Goal: Information Seeking & Learning: Learn about a topic

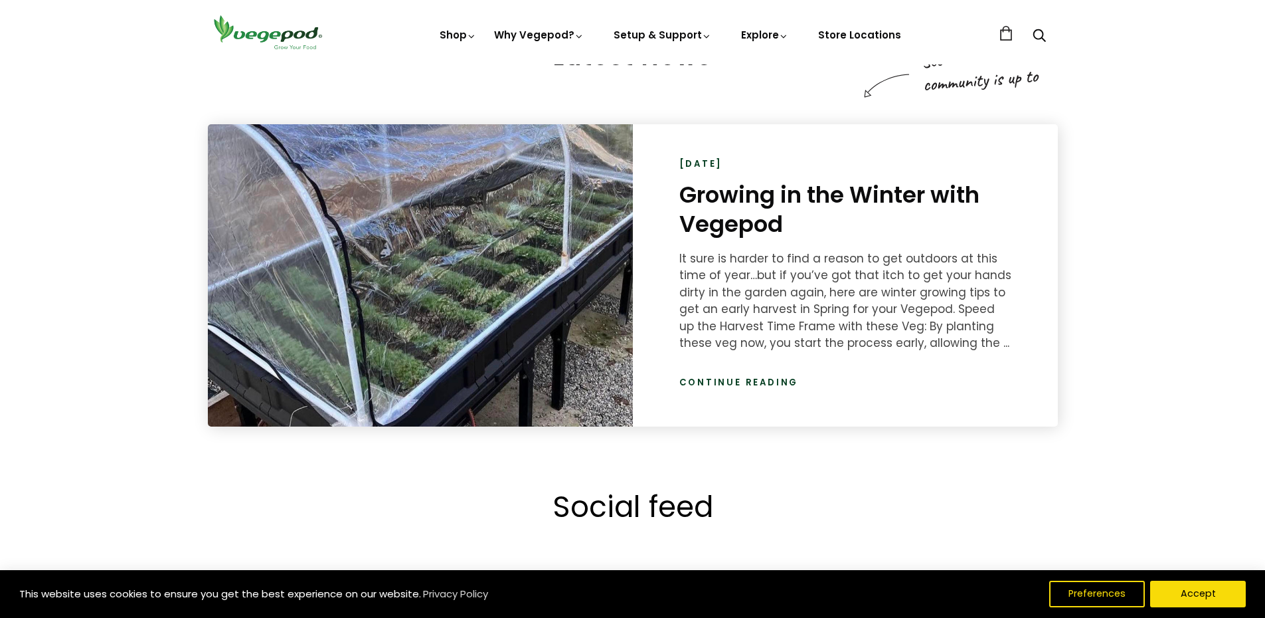
scroll to position [0, 246]
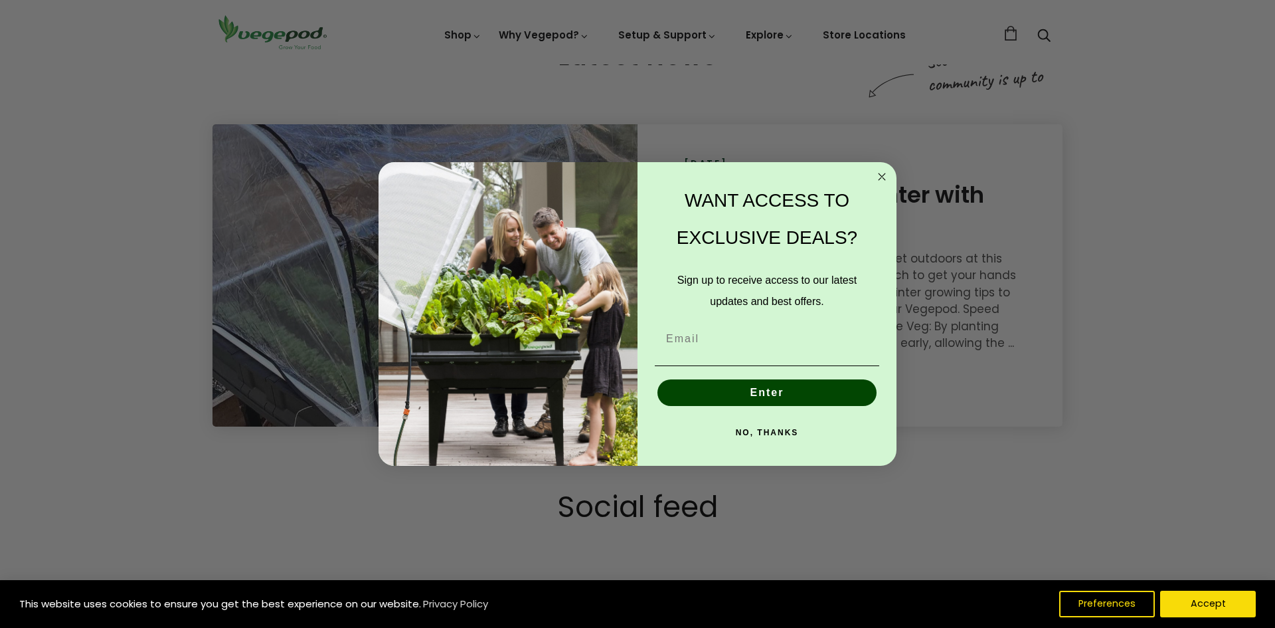
click at [882, 173] on circle "Close dialog" at bounding box center [882, 176] width 15 height 15
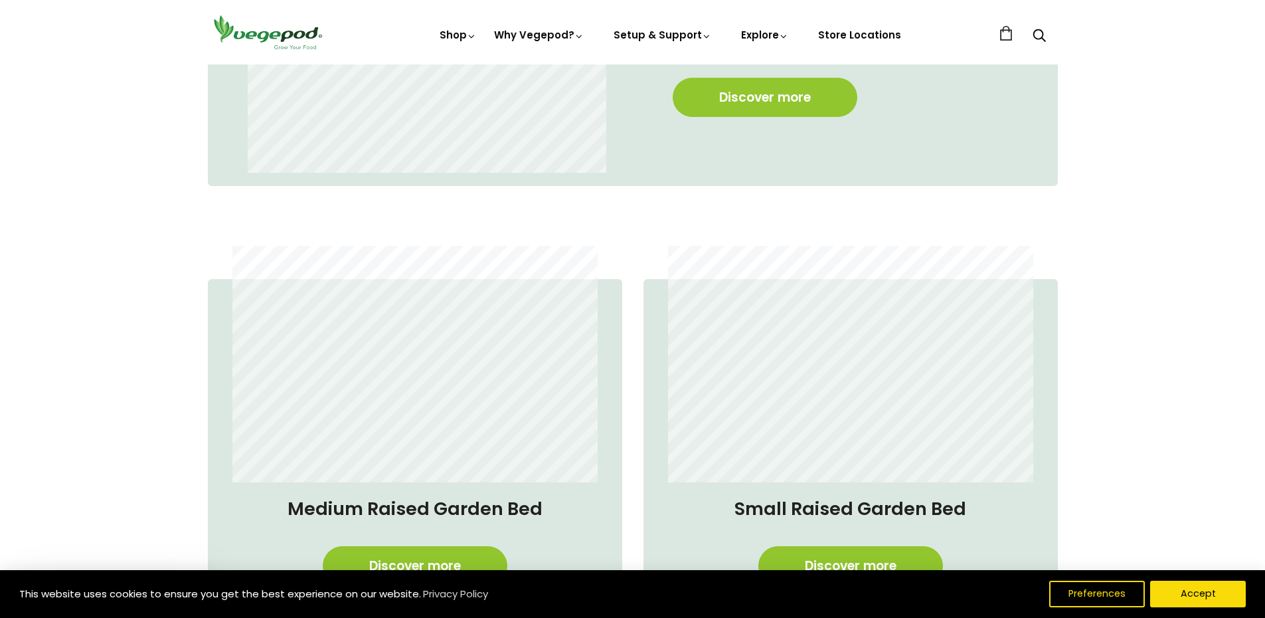
scroll to position [1129, 0]
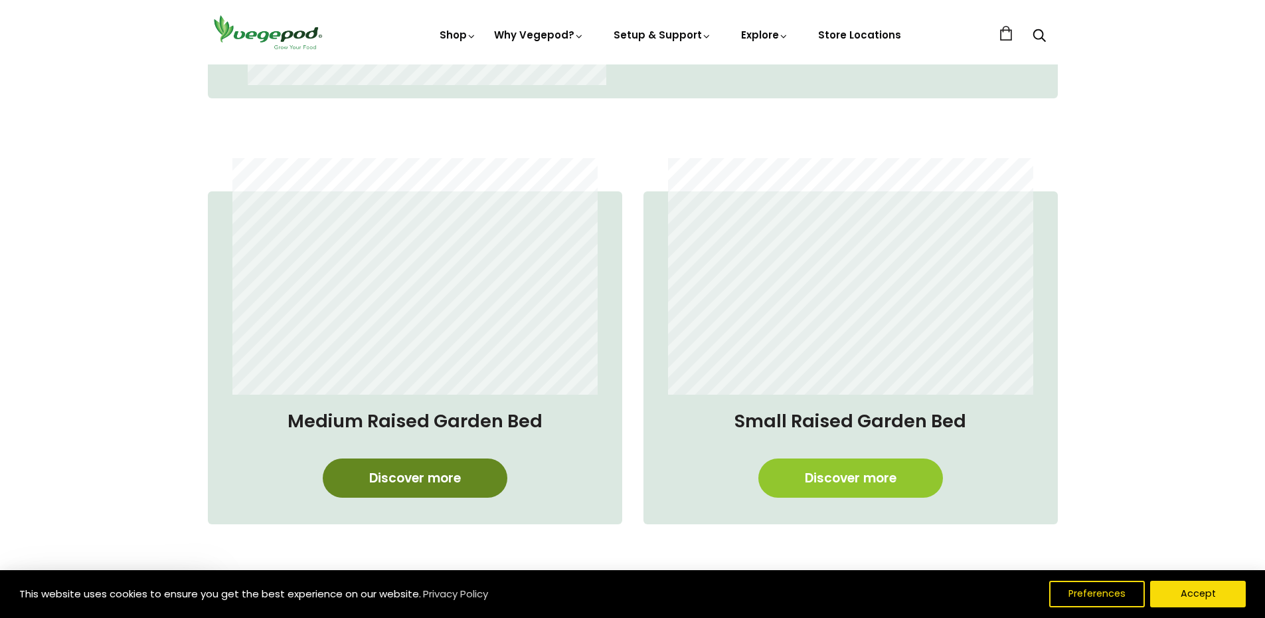
click at [422, 482] on link "Discover more" at bounding box center [415, 477] width 185 height 39
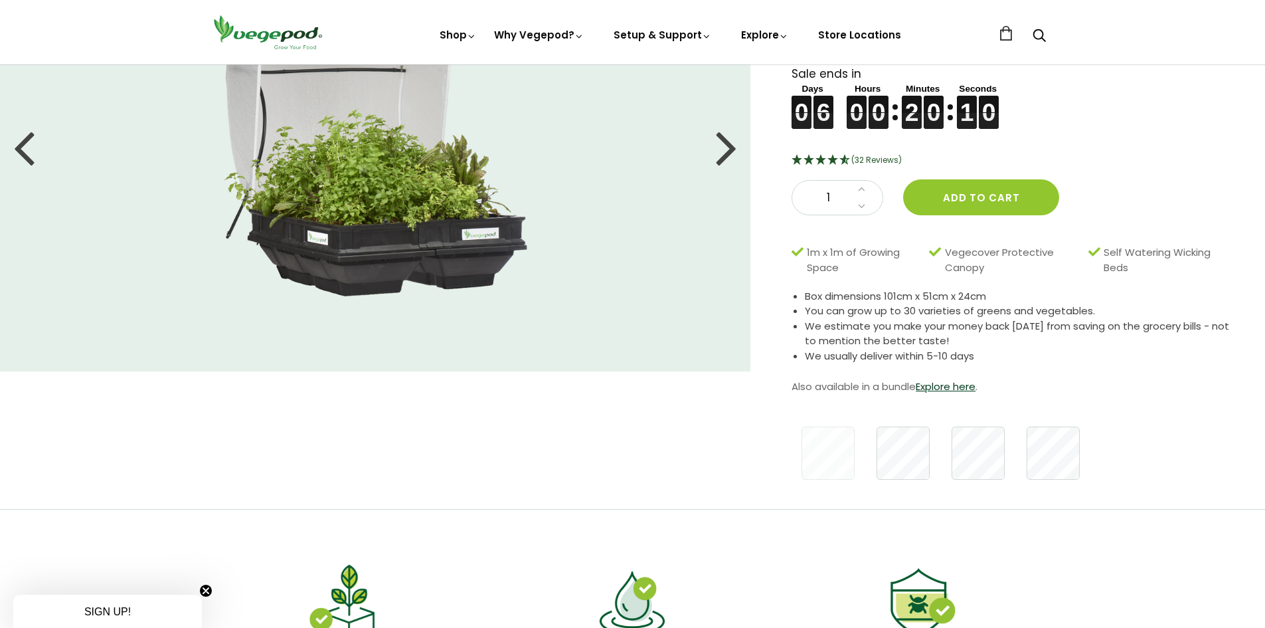
scroll to position [199, 0]
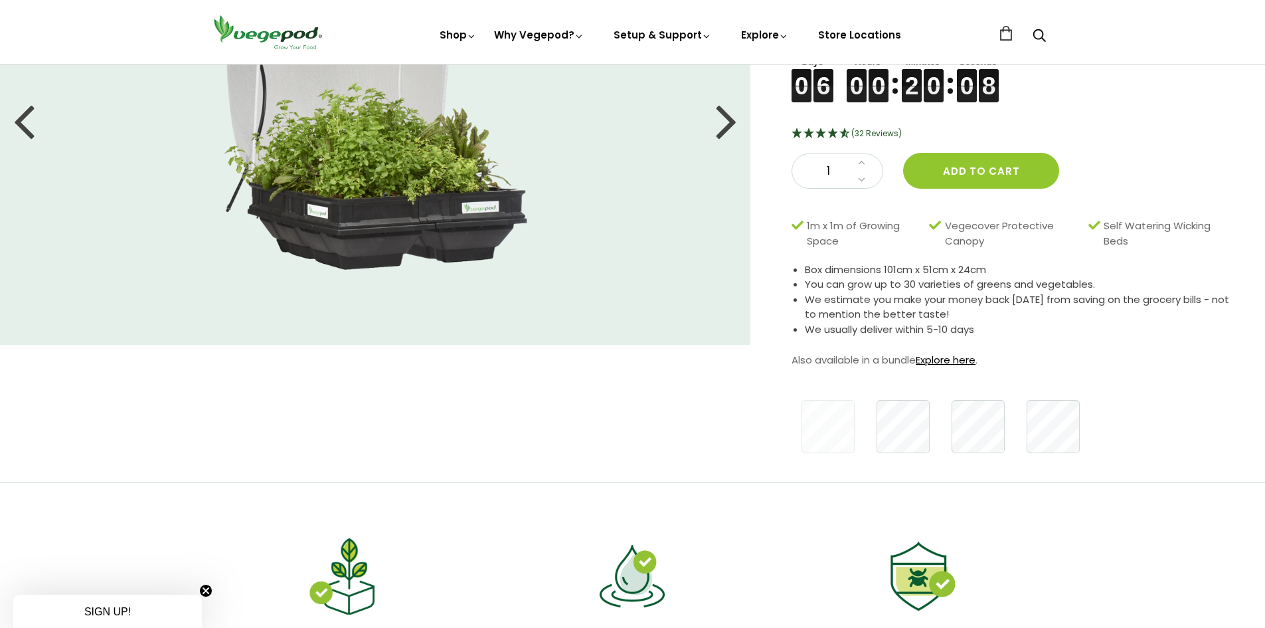
click at [971, 353] on link "Explore here" at bounding box center [946, 360] width 60 height 14
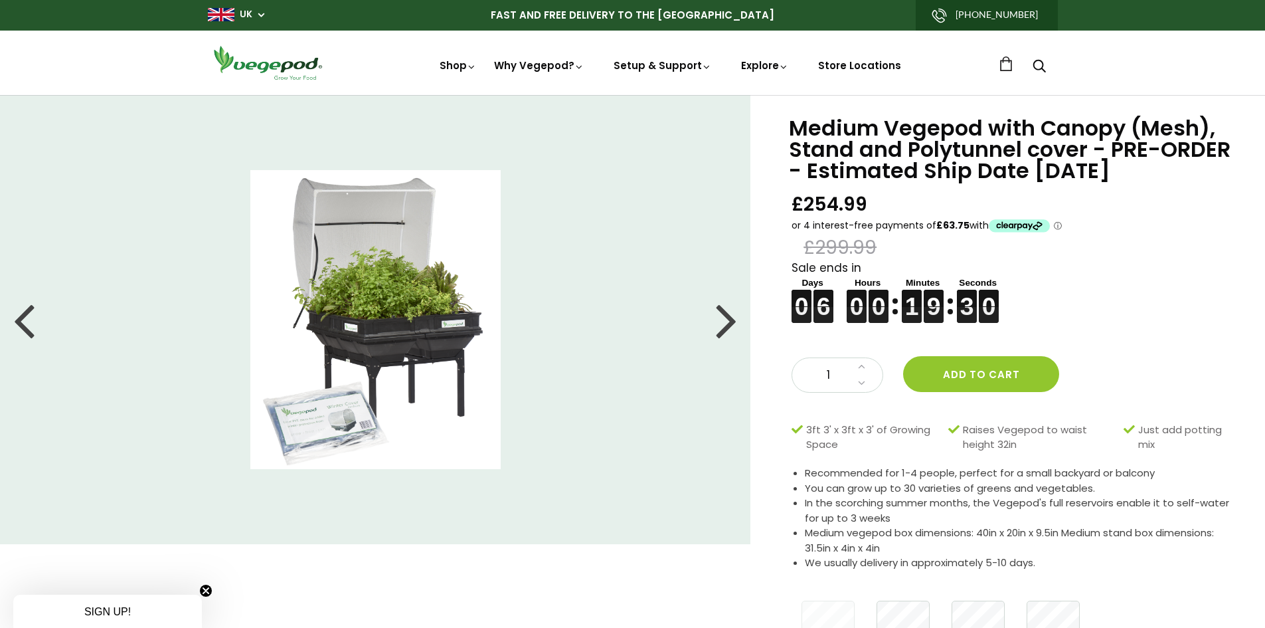
click at [727, 324] on div at bounding box center [726, 320] width 21 height 60
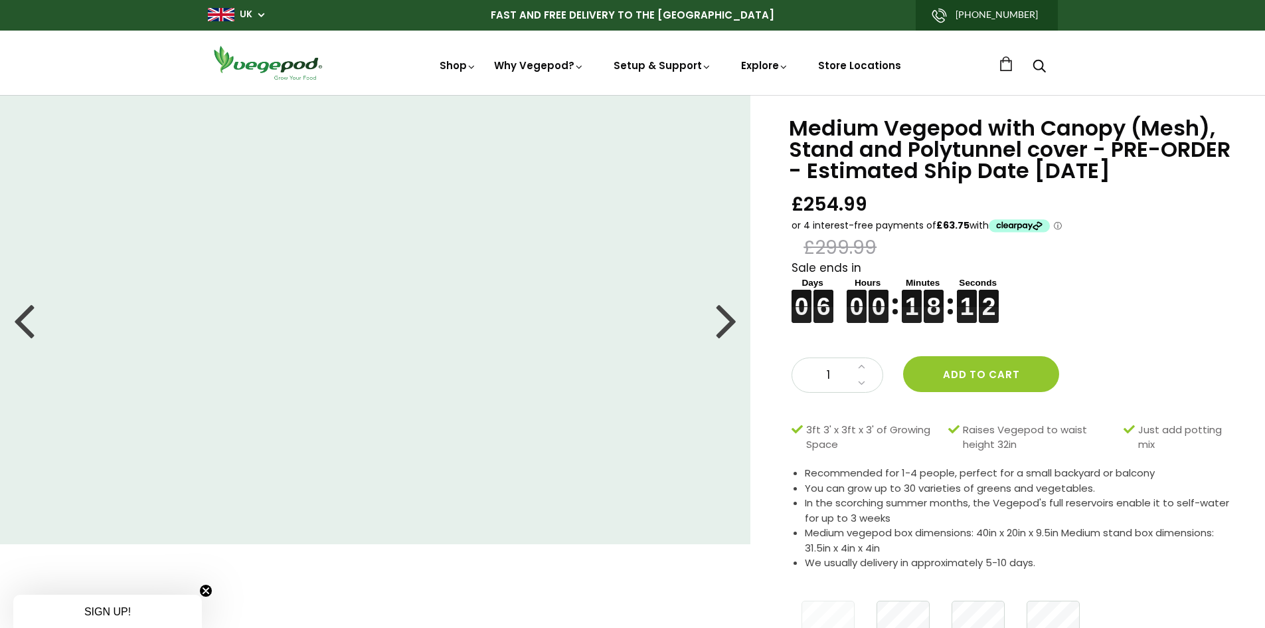
click at [725, 321] on div at bounding box center [726, 320] width 21 height 60
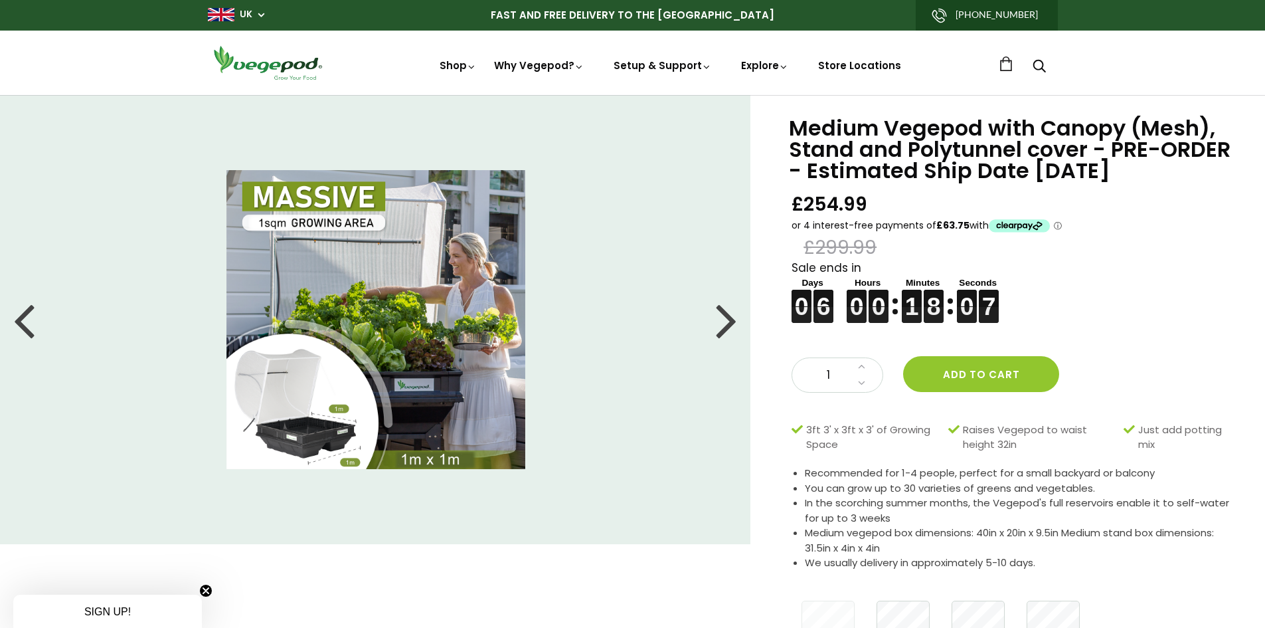
click at [725, 321] on div at bounding box center [726, 320] width 21 height 60
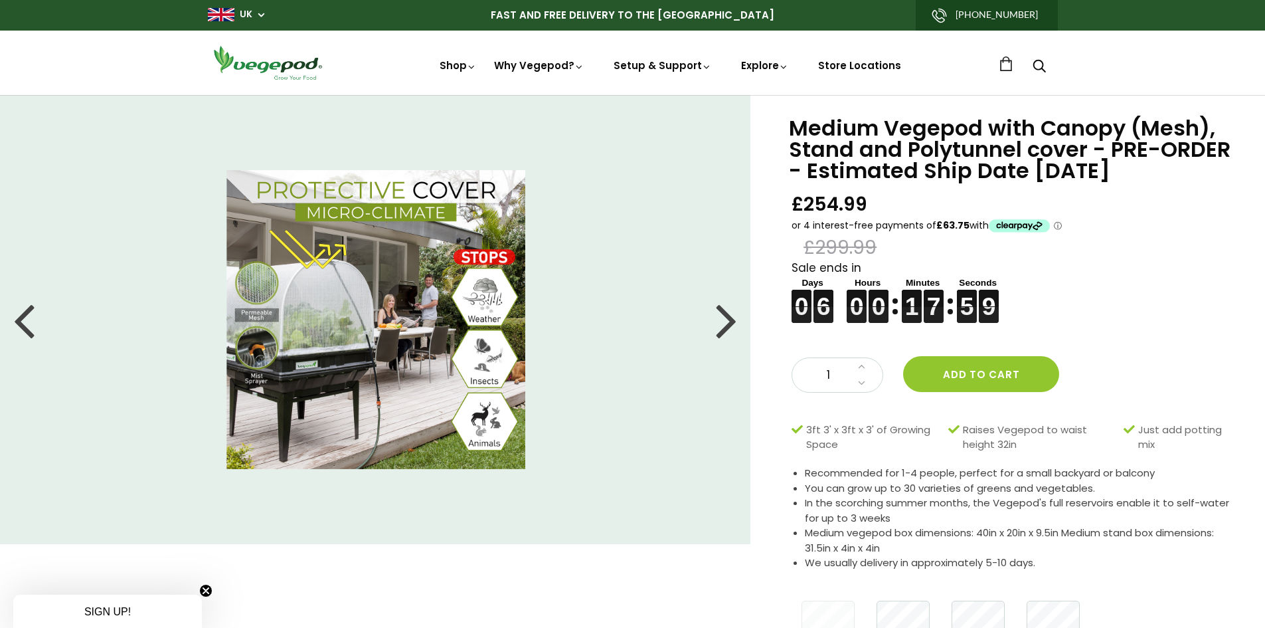
click at [725, 321] on div at bounding box center [726, 320] width 21 height 60
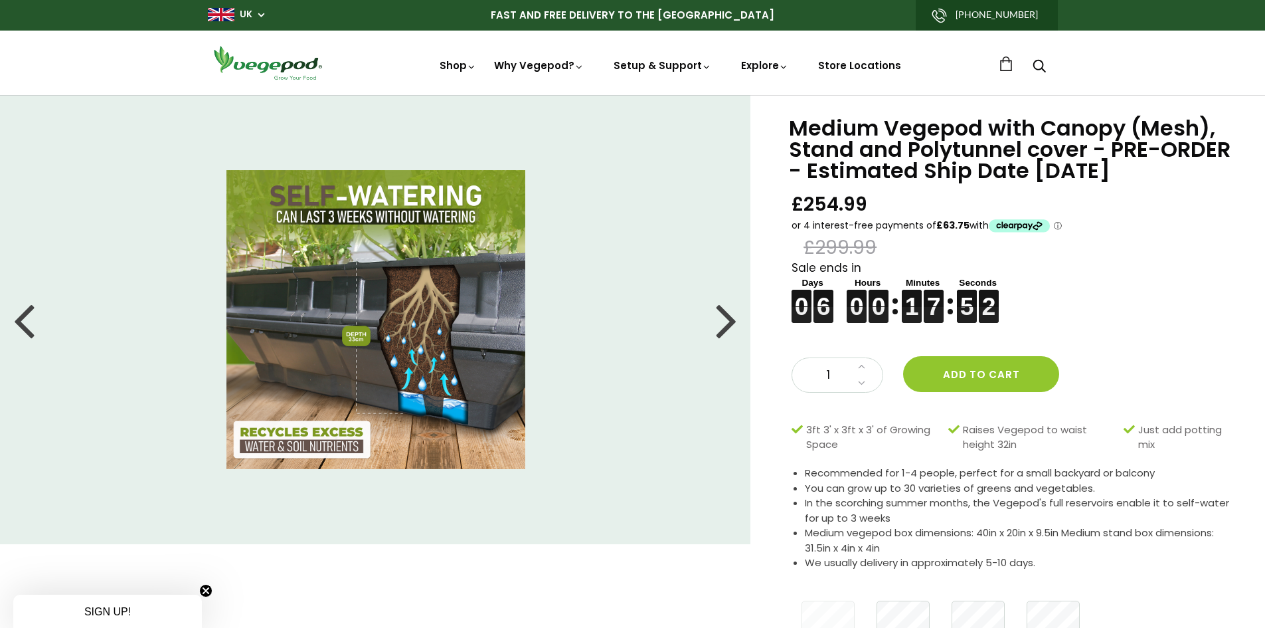
click at [725, 321] on div at bounding box center [726, 320] width 21 height 60
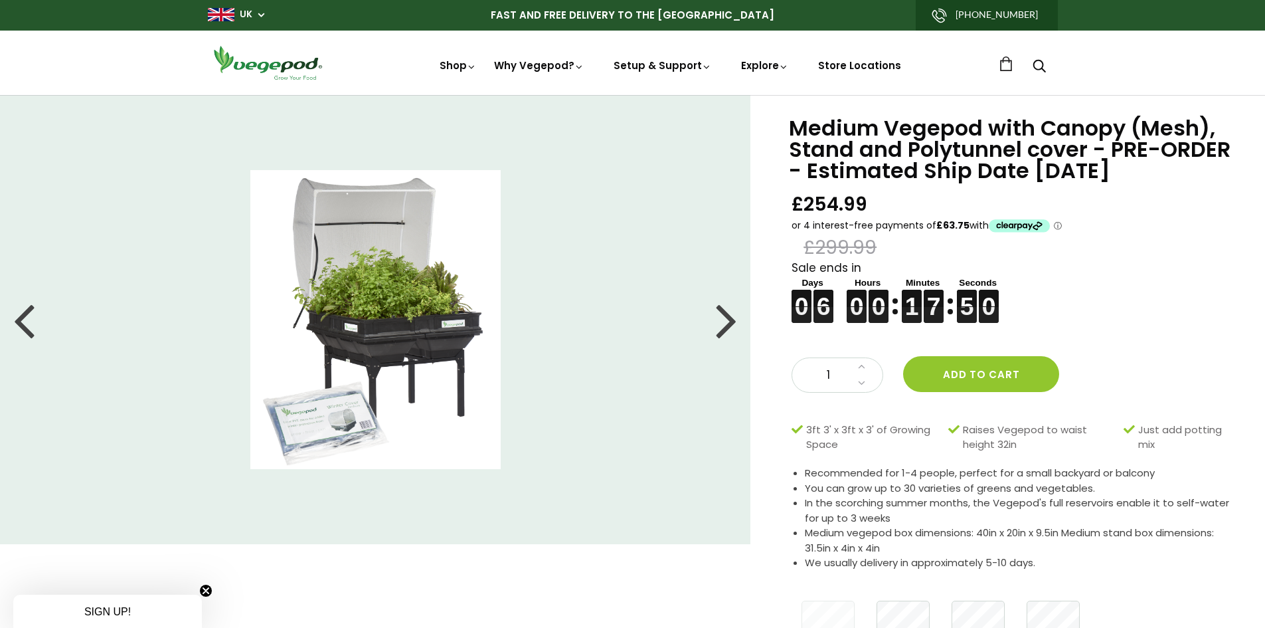
click at [725, 321] on div at bounding box center [726, 320] width 21 height 60
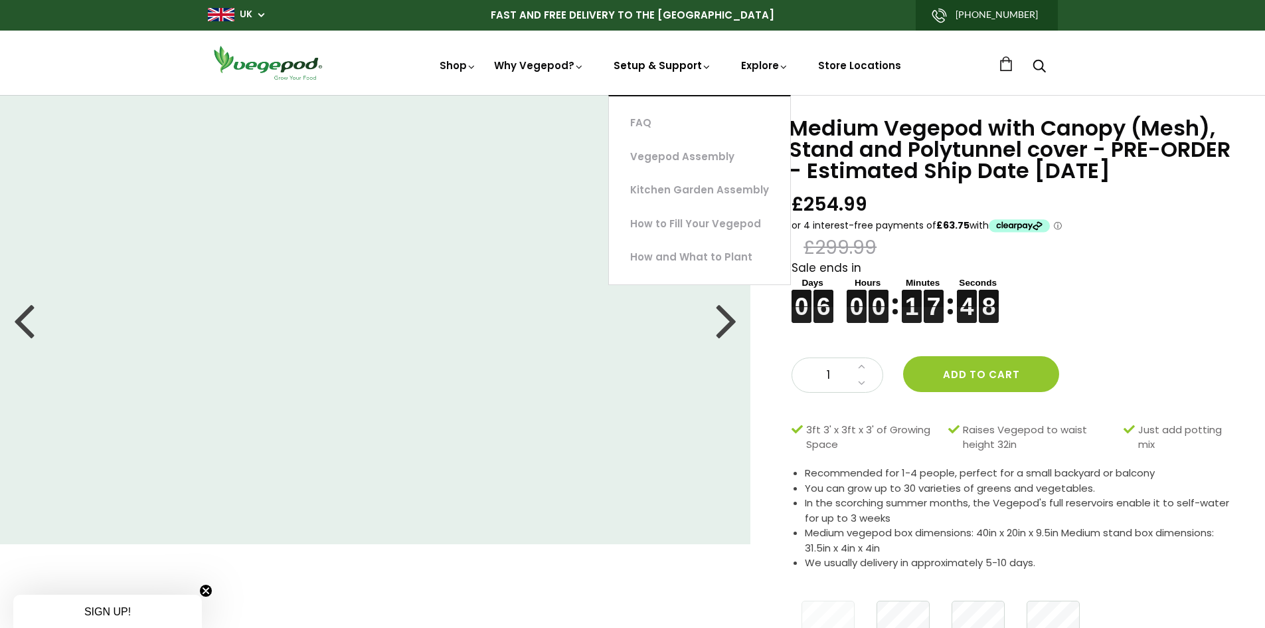
click at [659, 63] on link "Setup & Support" at bounding box center [663, 114] width 98 height 112
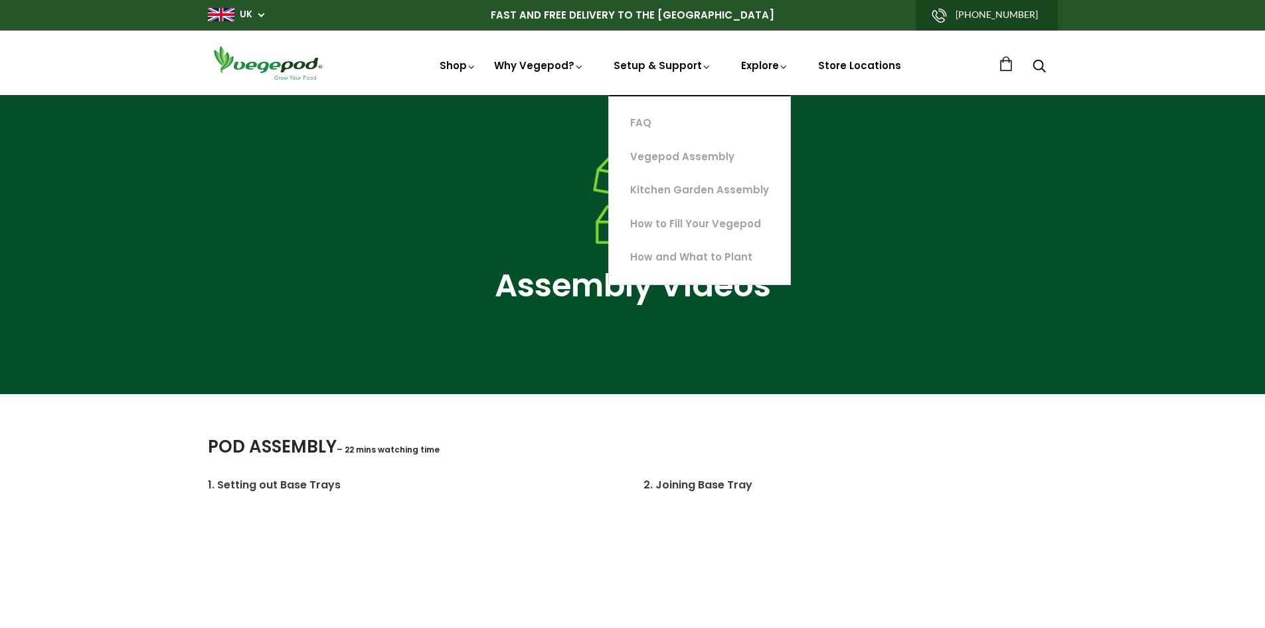
click at [641, 129] on link "FAQ" at bounding box center [699, 123] width 181 height 34
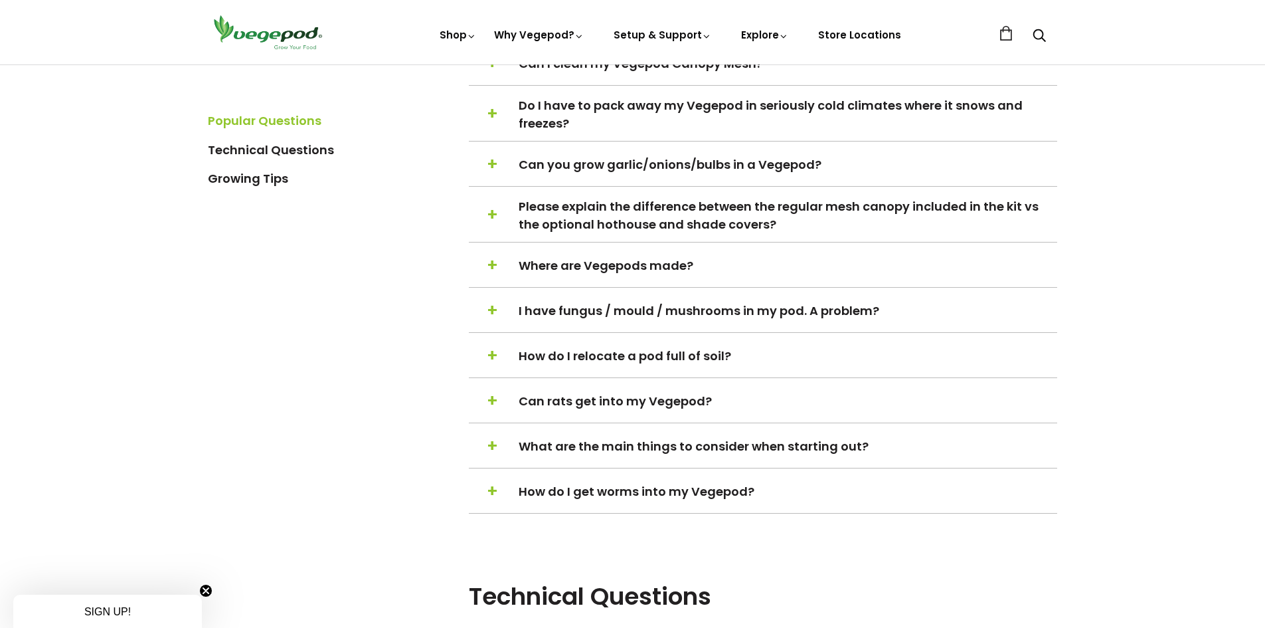
scroll to position [664, 0]
click at [651, 359] on span "How do I relocate a pod full of soil?" at bounding box center [787, 354] width 537 height 18
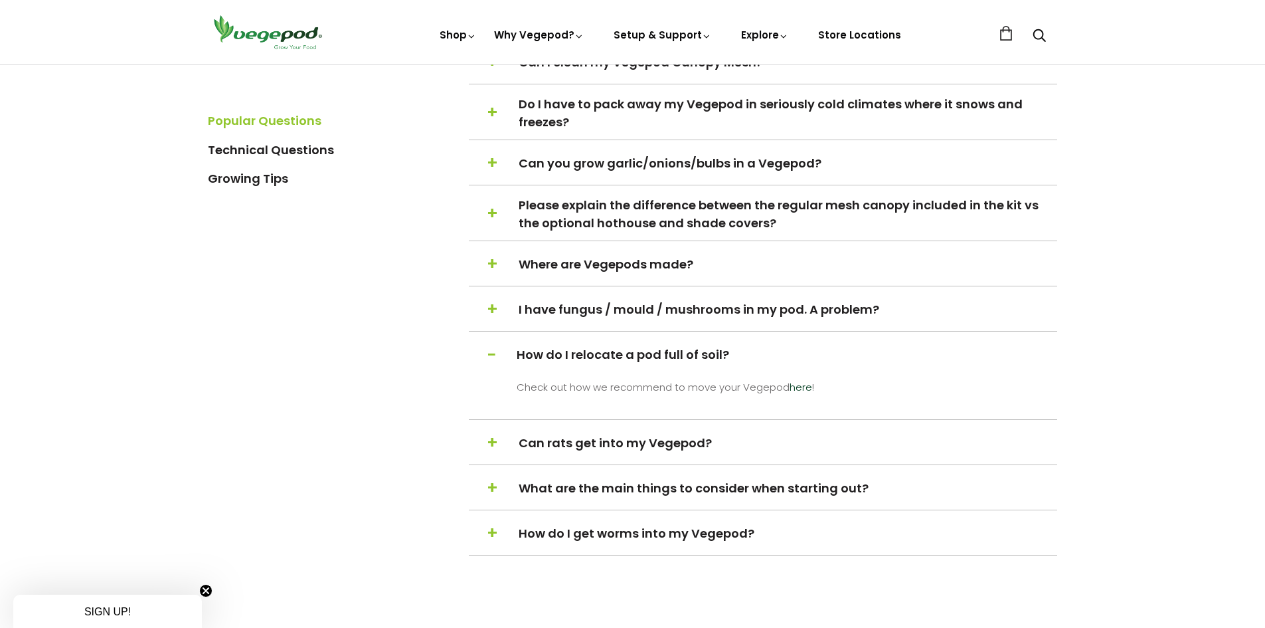
click at [637, 359] on span "How do I relocate a pod full of soil?" at bounding box center [785, 354] width 537 height 18
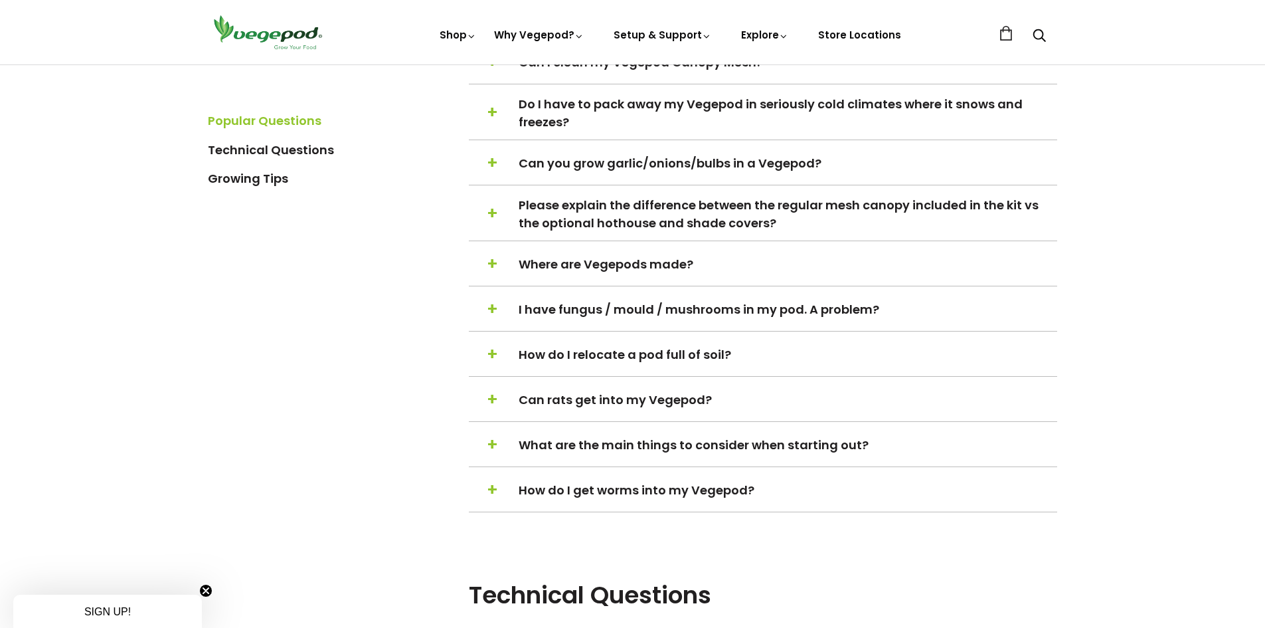
click at [679, 487] on span "How do I get worms into my Vegepod?" at bounding box center [787, 490] width 537 height 18
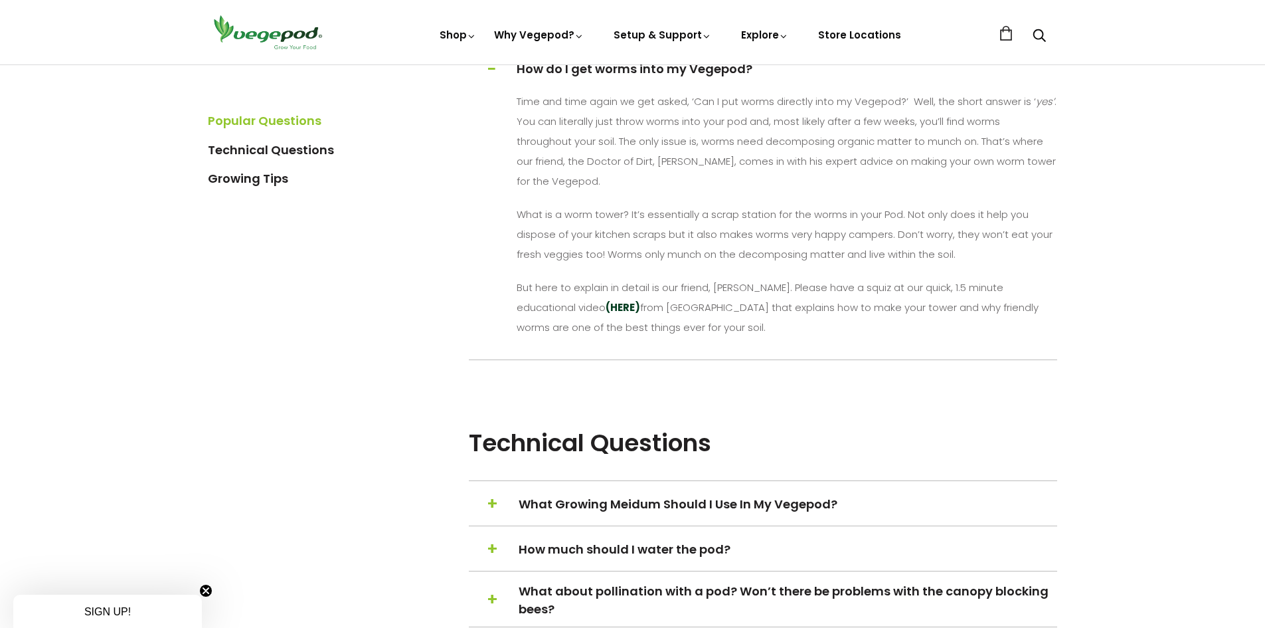
scroll to position [1129, 0]
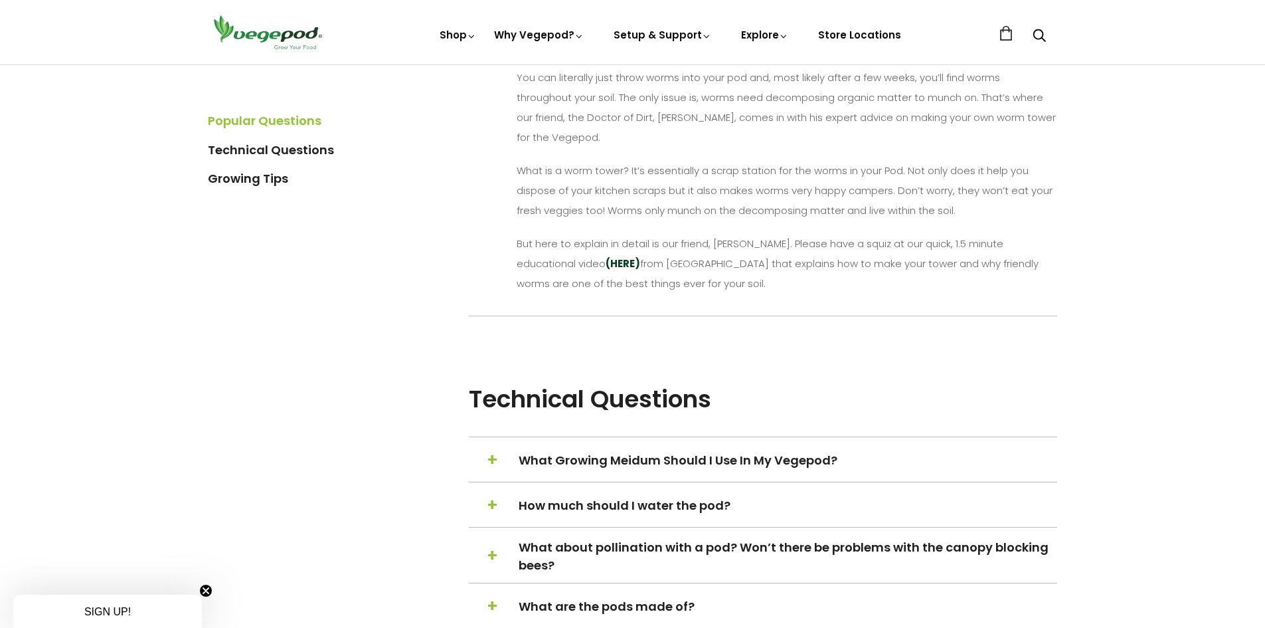
click at [703, 456] on span "What Growing Meidum Should I Use In My Vegepod?" at bounding box center [787, 460] width 537 height 18
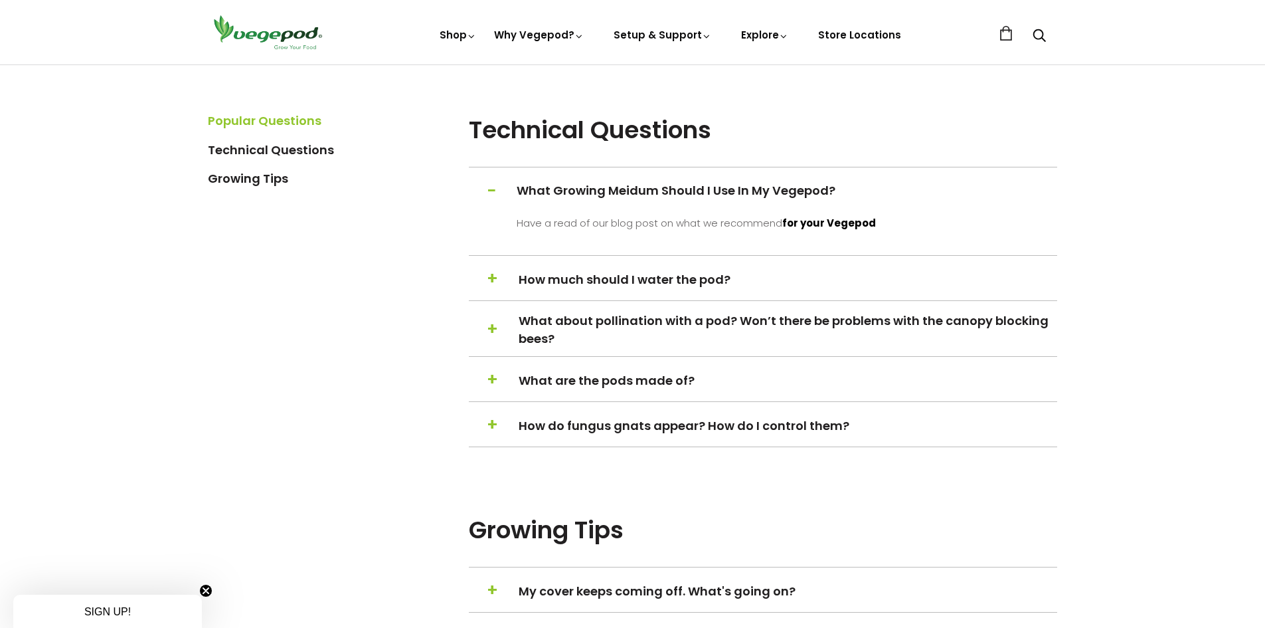
click at [834, 223] on strong "for your Vegepod" at bounding box center [830, 223] width 94 height 14
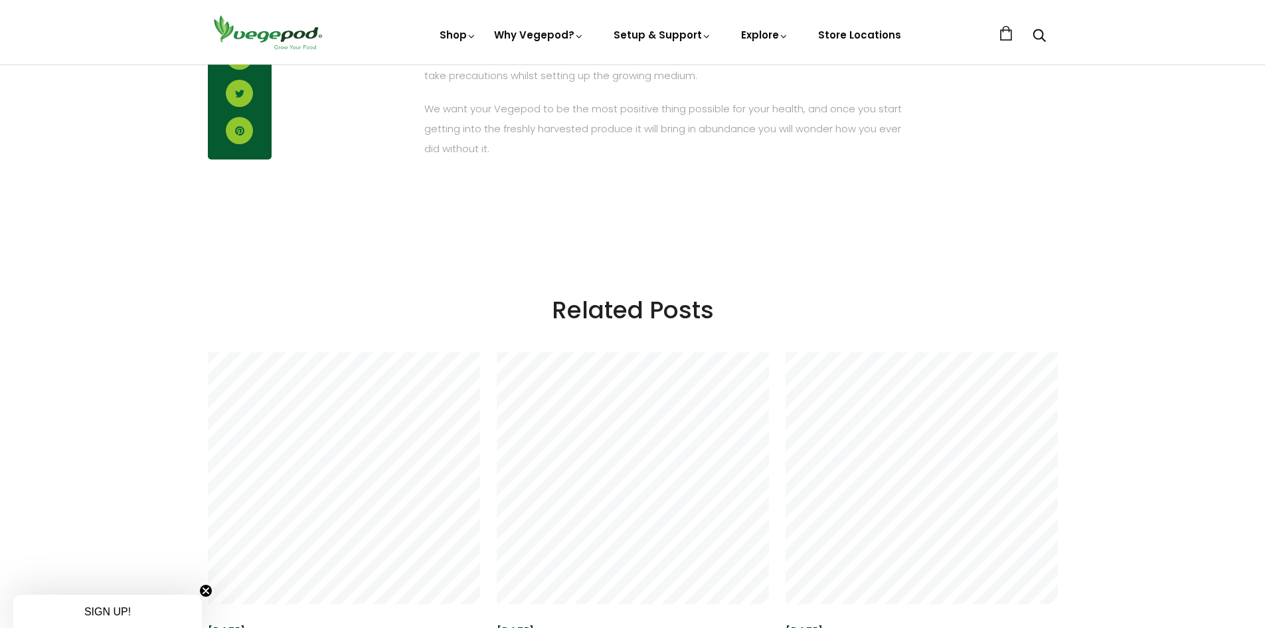
scroll to position [3388, 0]
